Goal: Communication & Community: Connect with others

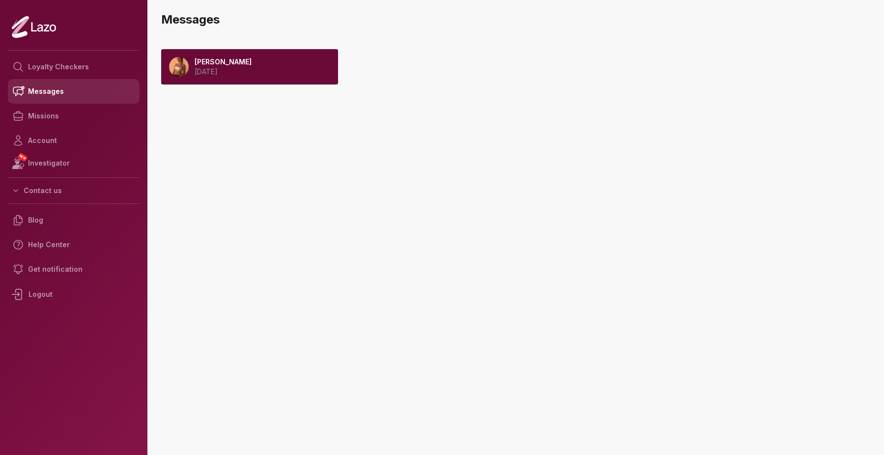
click at [58, 91] on link "Messages" at bounding box center [74, 91] width 132 height 25
click at [263, 62] on div "[PERSON_NAME] [DATE]" at bounding box center [249, 66] width 177 height 35
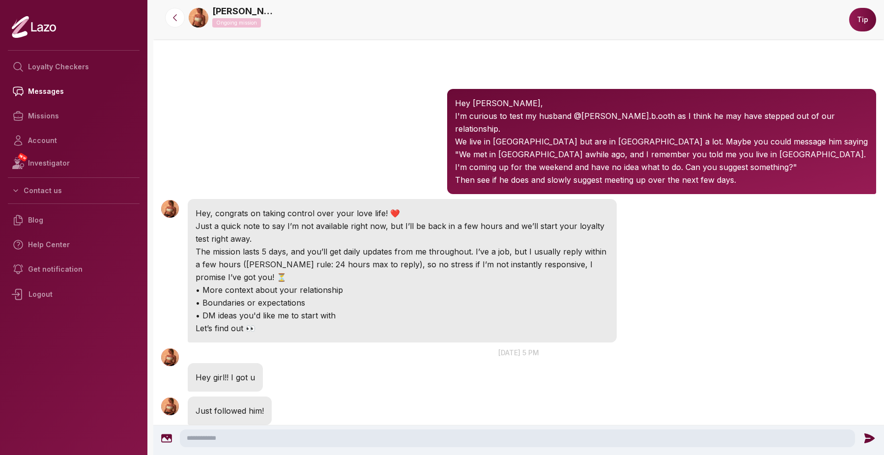
click at [39, 290] on div "Logout" at bounding box center [74, 295] width 132 height 26
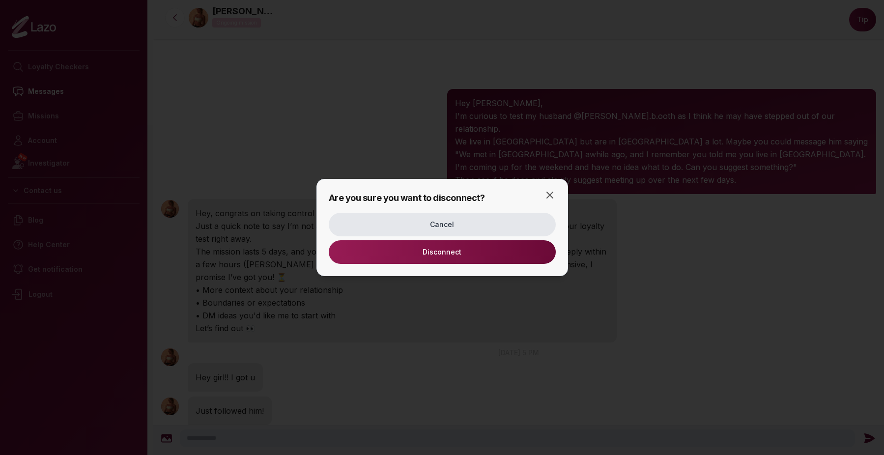
click at [441, 250] on button "Disconnect" at bounding box center [442, 252] width 227 height 24
